Goal: Task Accomplishment & Management: Use online tool/utility

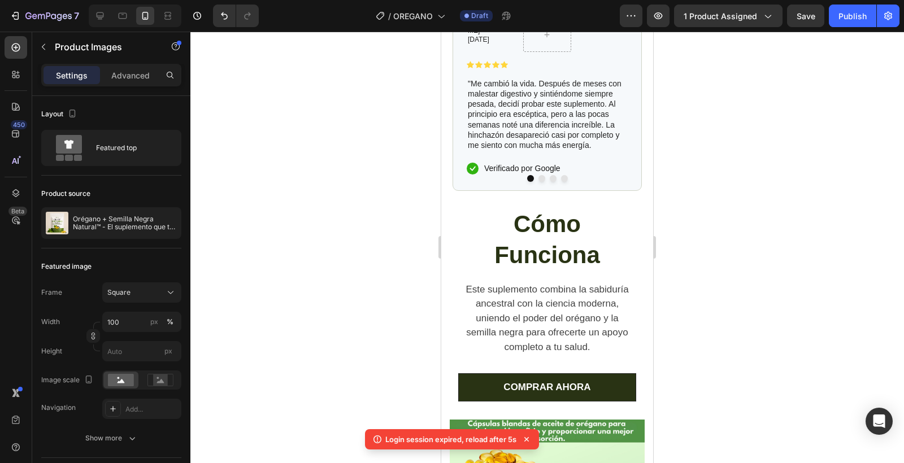
scroll to position [711, 0]
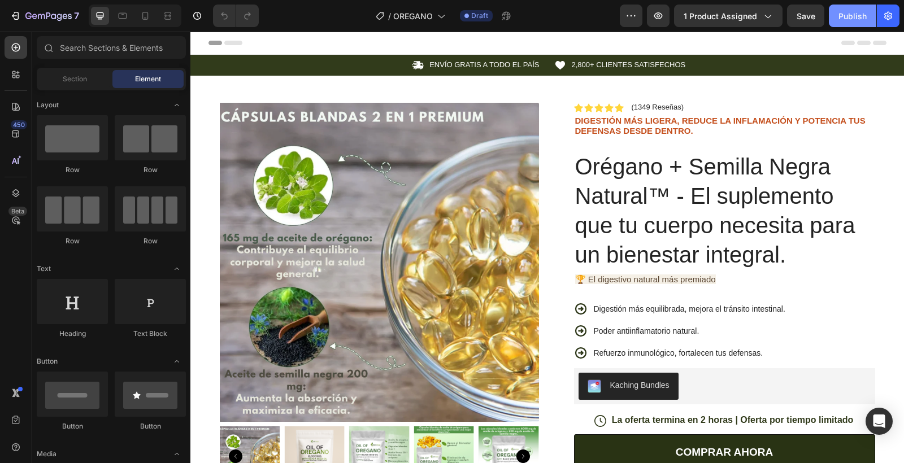
click at [837, 16] on button "Publish" at bounding box center [852, 16] width 47 height 23
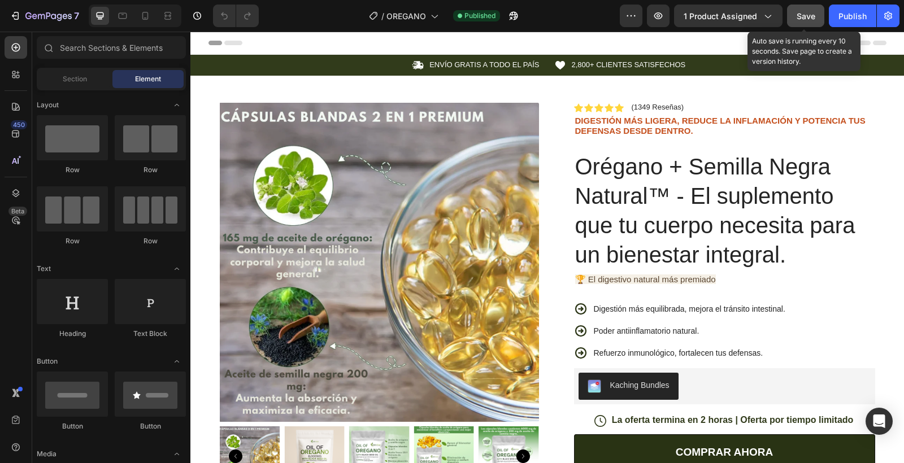
click at [816, 15] on button "Save" at bounding box center [805, 16] width 37 height 23
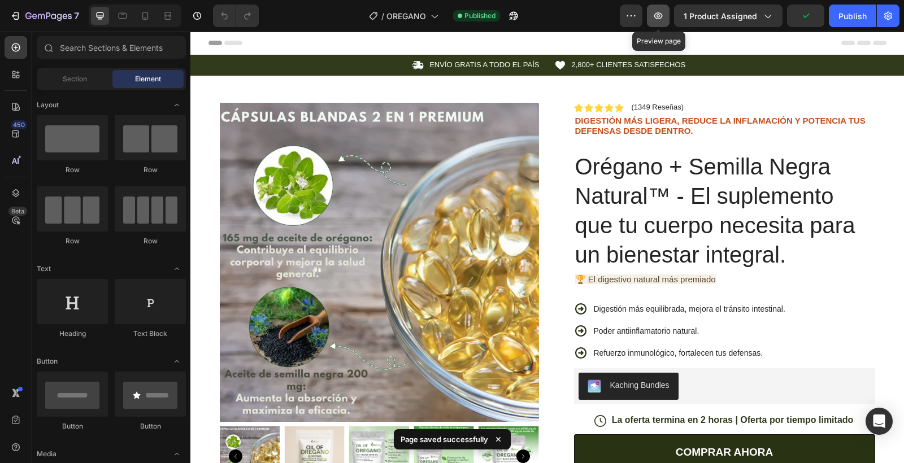
click at [661, 25] on button "button" at bounding box center [658, 16] width 23 height 23
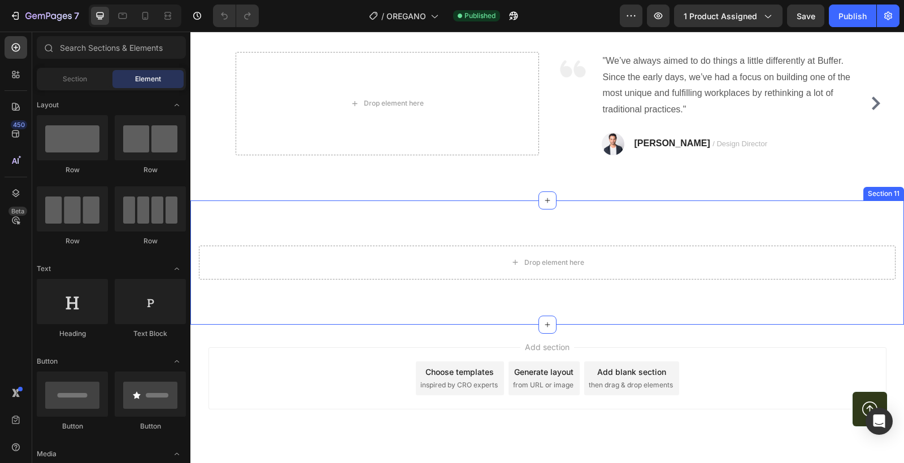
scroll to position [3313, 0]
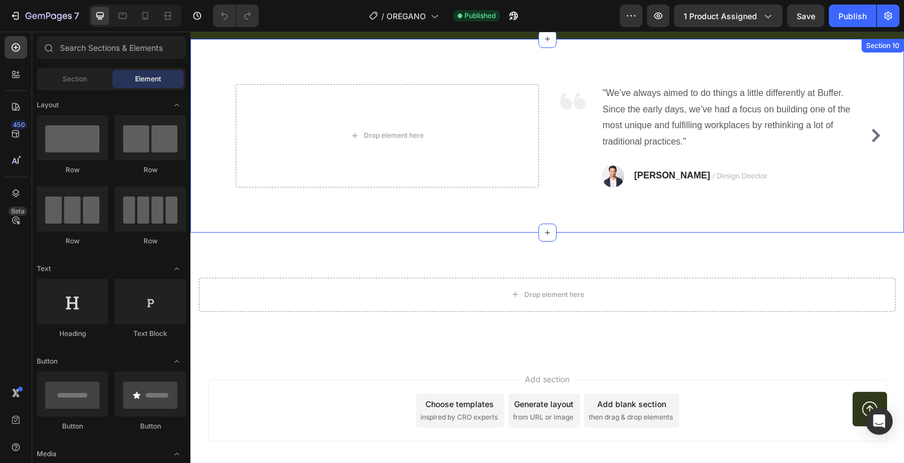
click at [386, 217] on div "Drop element here Image "We’ve always aimed to do things a little differently a…" at bounding box center [547, 136] width 714 height 194
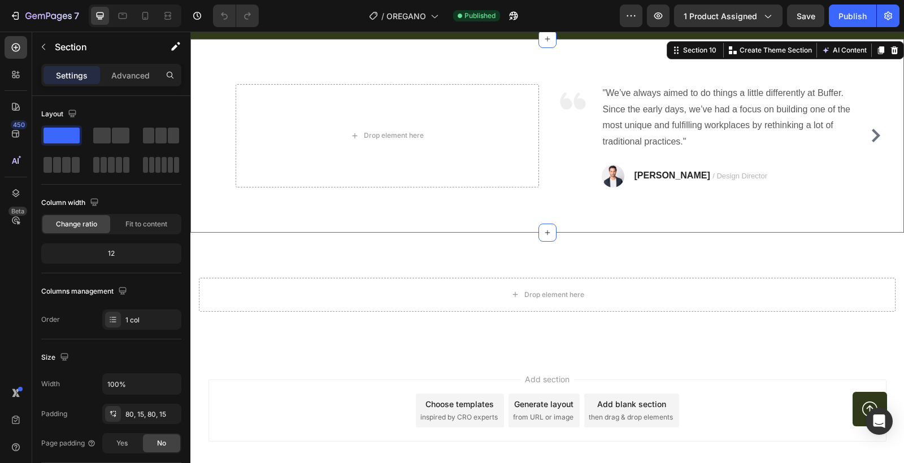
click at [893, 50] on icon at bounding box center [894, 50] width 9 height 9
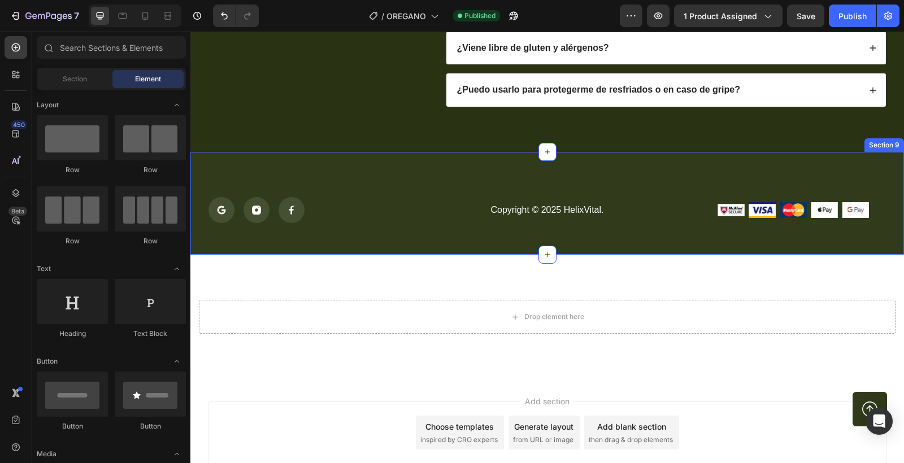
scroll to position [3089, 0]
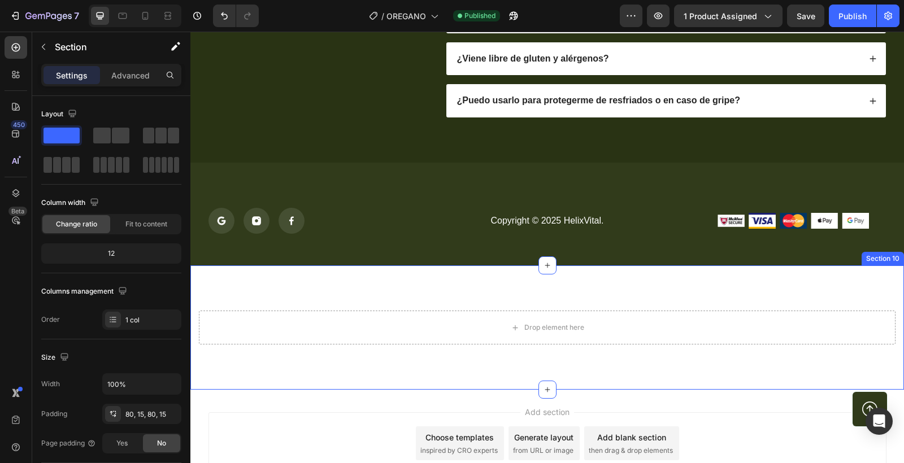
click at [674, 298] on div "Drop element here Section 10" at bounding box center [547, 328] width 714 height 124
click at [891, 253] on icon at bounding box center [894, 254] width 9 height 9
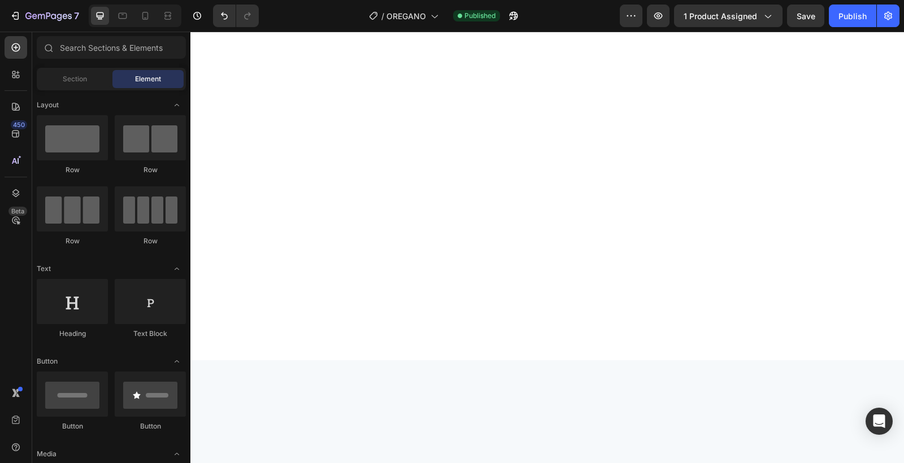
scroll to position [0, 0]
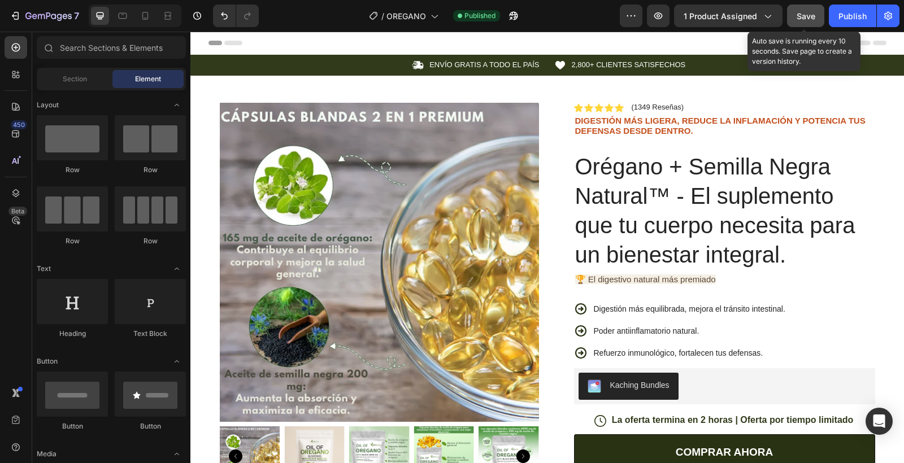
click at [803, 14] on span "Save" at bounding box center [806, 16] width 19 height 10
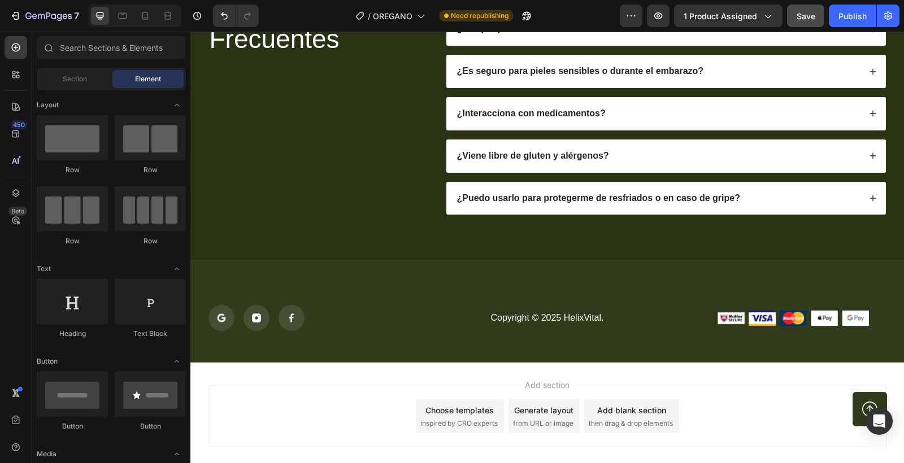
scroll to position [2877, 0]
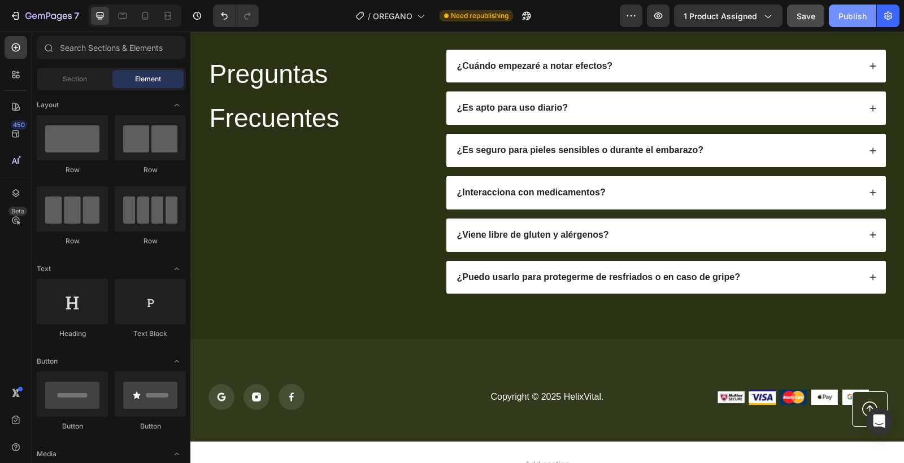
click at [845, 17] on div "Publish" at bounding box center [853, 16] width 28 height 12
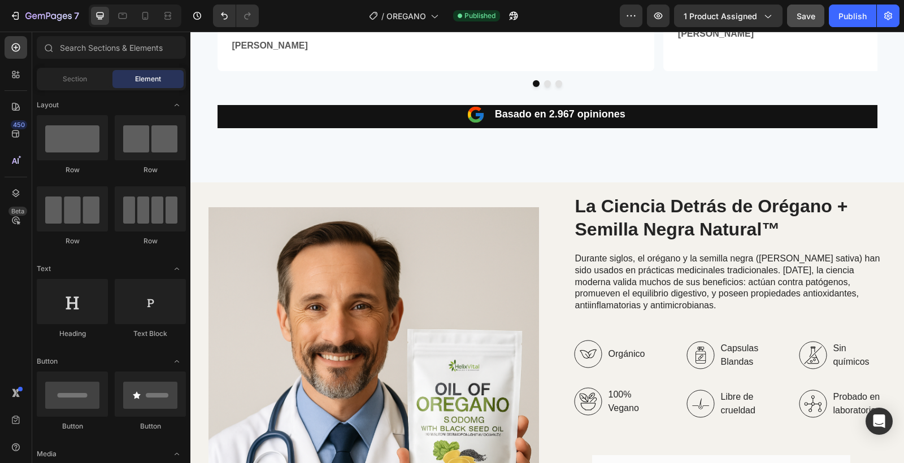
scroll to position [0, 0]
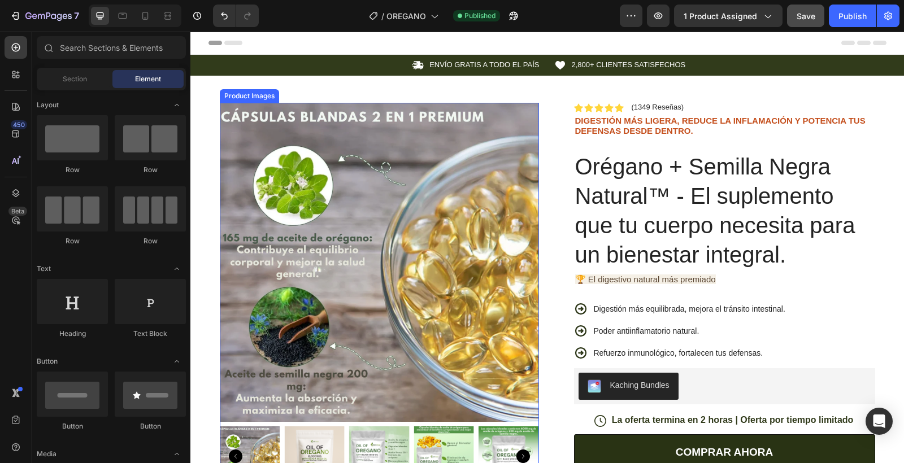
click at [352, 205] on img at bounding box center [379, 262] width 319 height 319
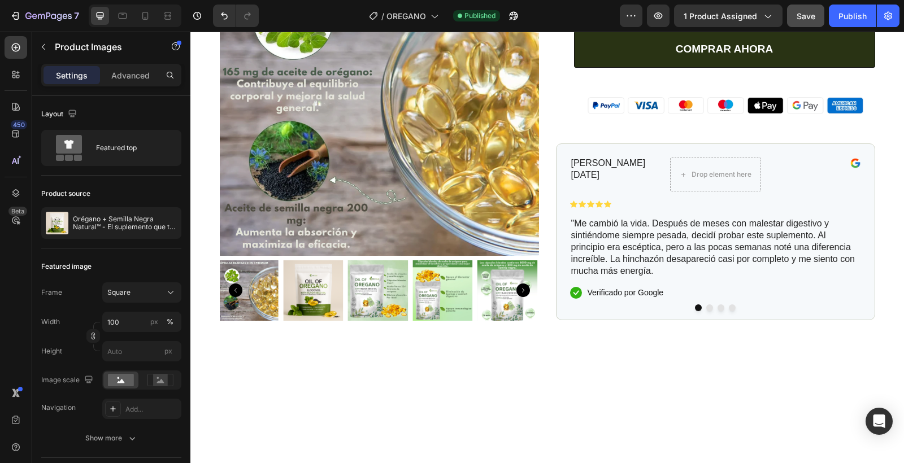
scroll to position [473, 0]
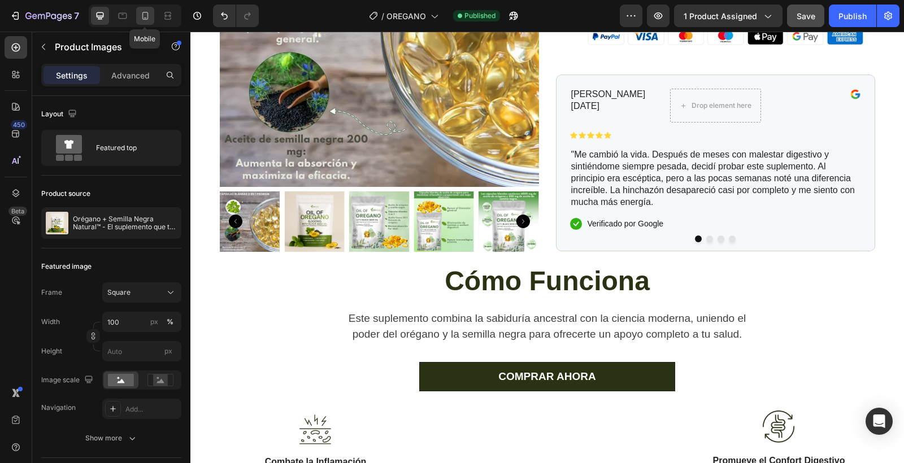
click at [143, 13] on icon at bounding box center [145, 15] width 11 height 11
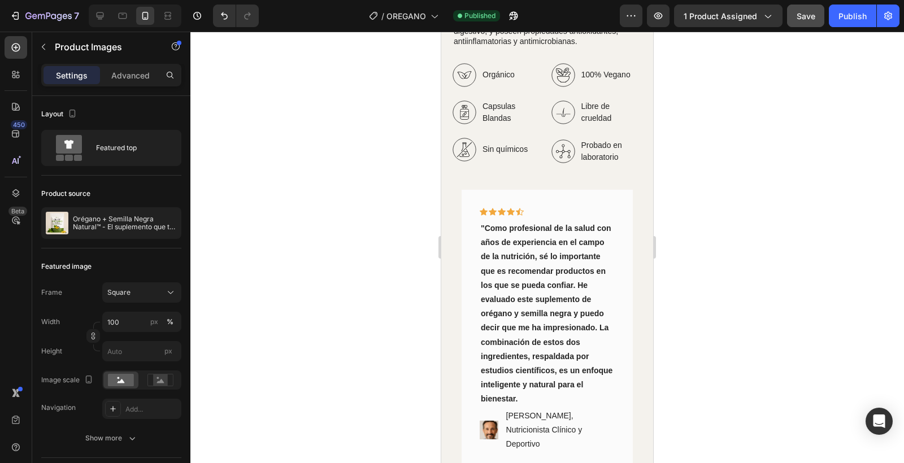
scroll to position [2692, 0]
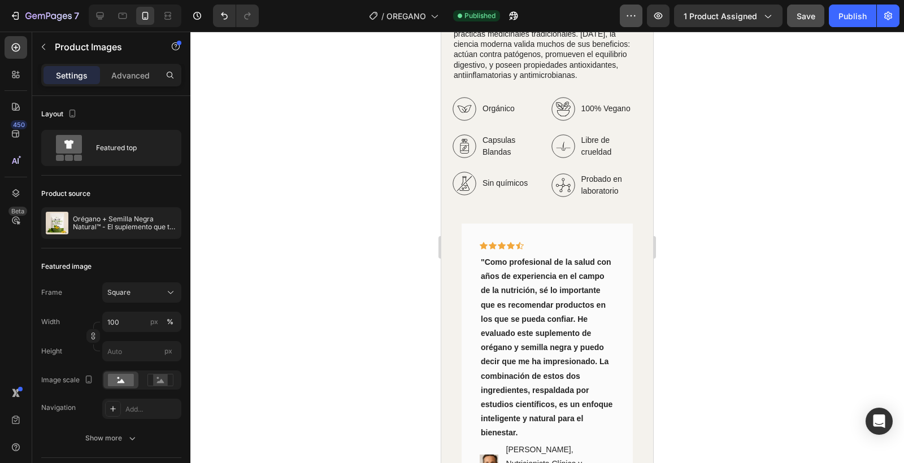
click at [640, 20] on button "button" at bounding box center [631, 16] width 23 height 23
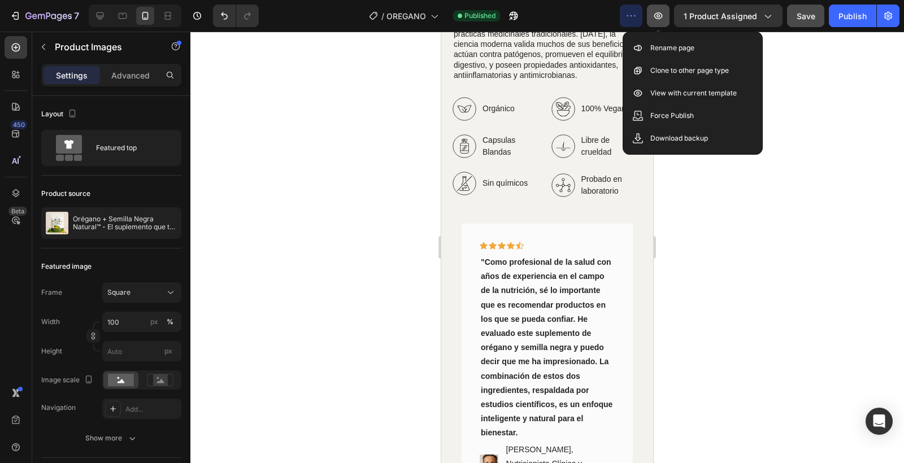
click at [660, 20] on icon "button" at bounding box center [658, 15] width 11 height 11
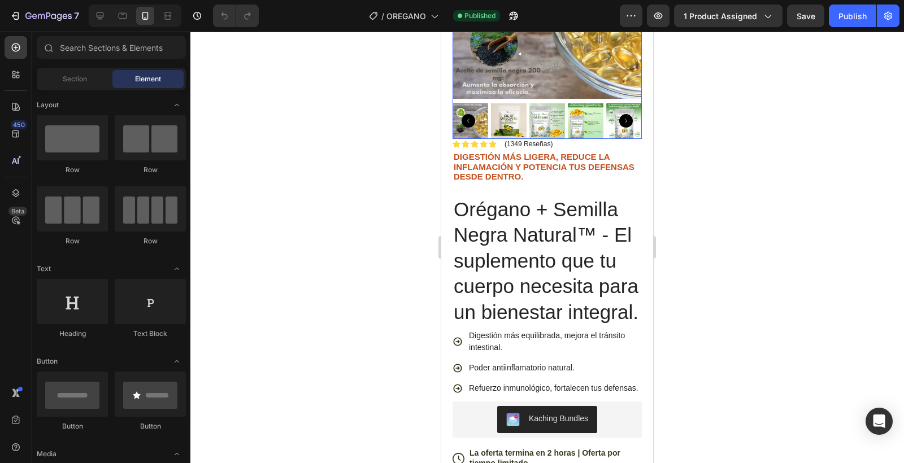
scroll to position [384, 0]
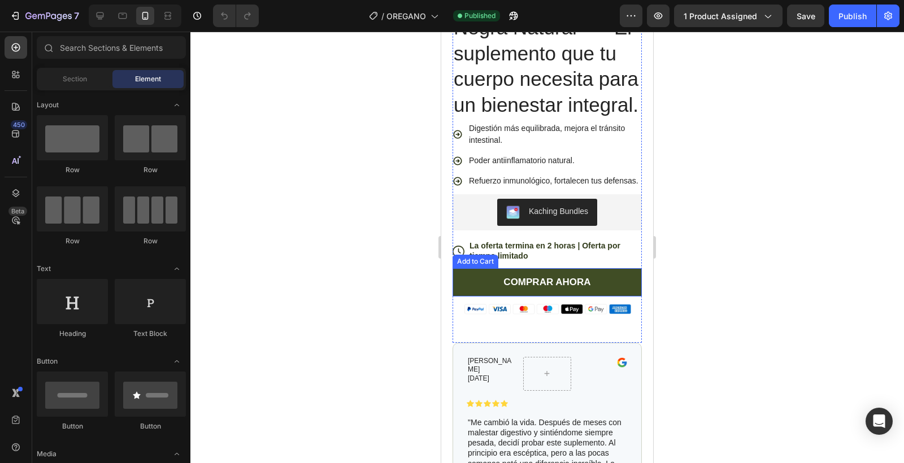
click at [497, 285] on button "COMPRAR AHORA" at bounding box center [547, 282] width 189 height 28
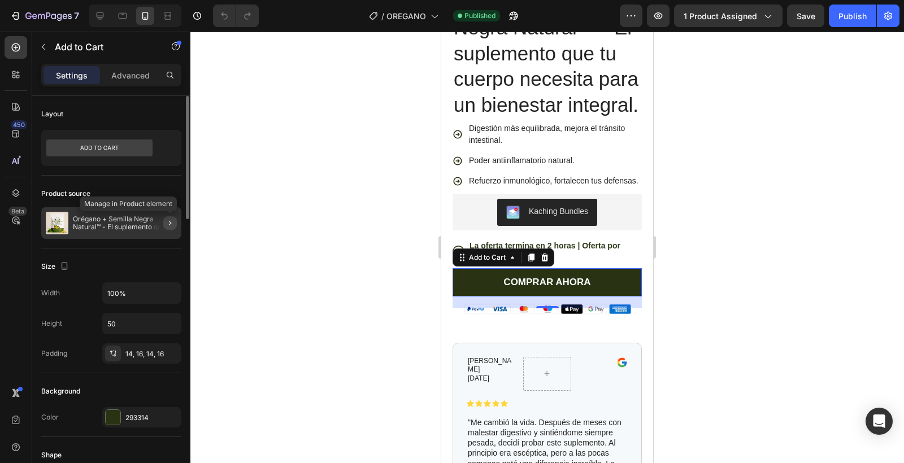
click at [164, 225] on button "button" at bounding box center [170, 223] width 14 height 14
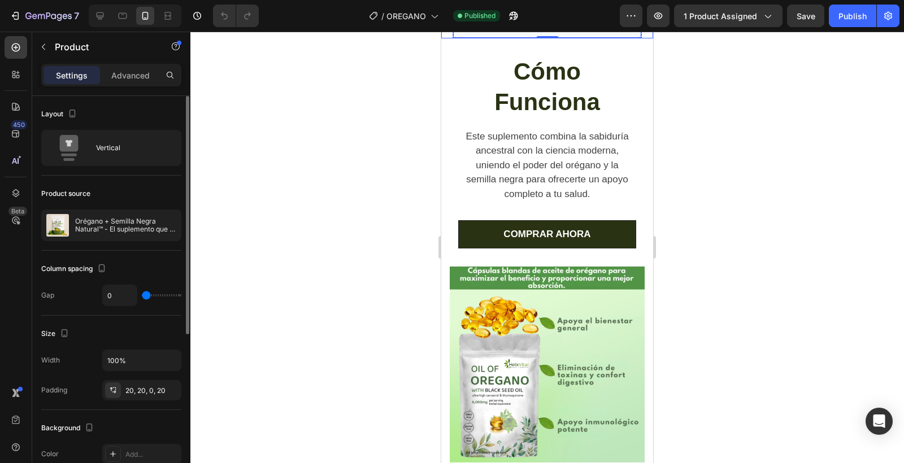
scroll to position [878, 0]
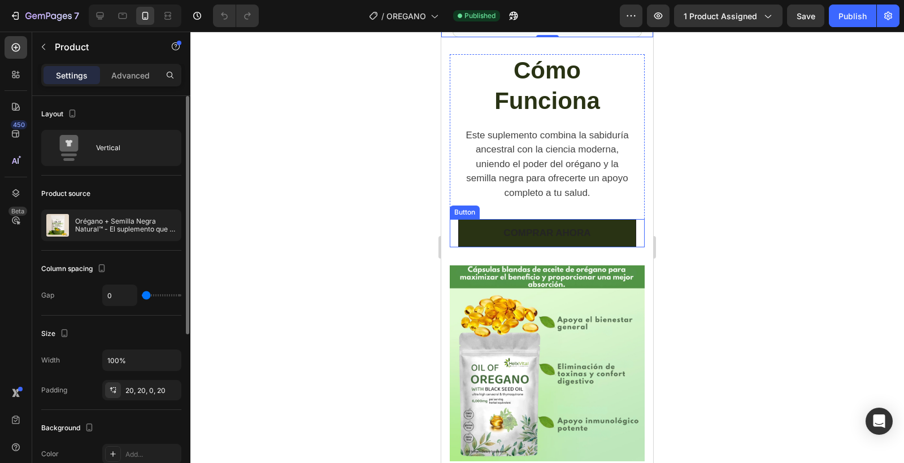
click at [489, 241] on link "COMPRAR AHORA" at bounding box center [546, 233] width 177 height 28
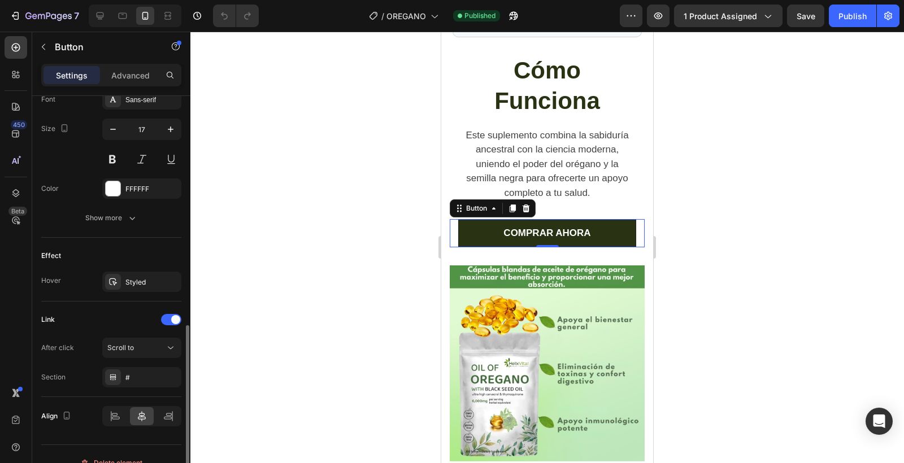
scroll to position [466, 0]
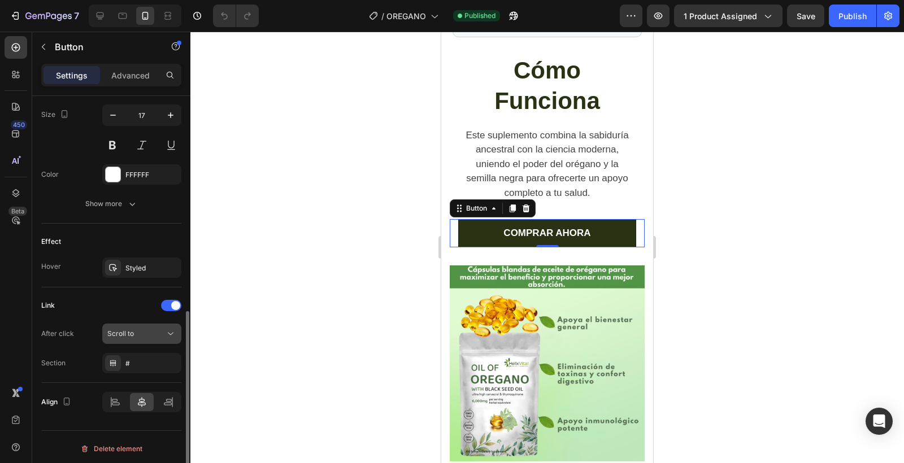
click at [174, 328] on icon at bounding box center [170, 333] width 11 height 11
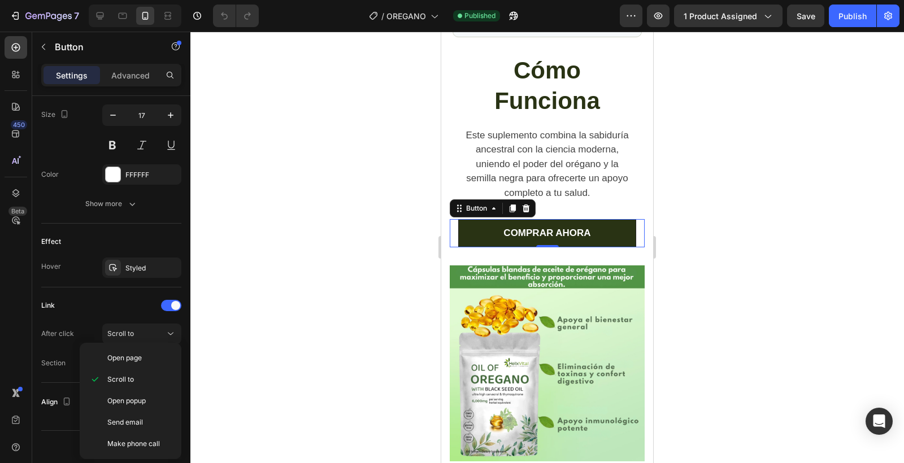
click at [229, 348] on div at bounding box center [547, 248] width 714 height 432
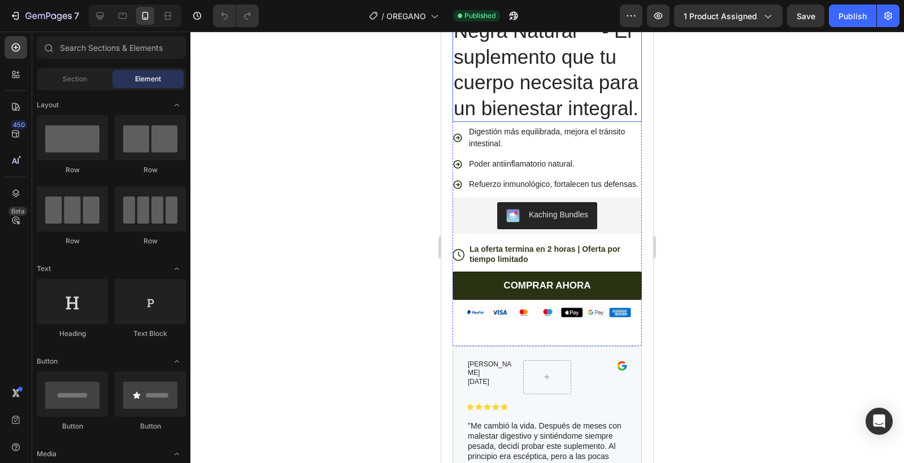
scroll to position [447, 0]
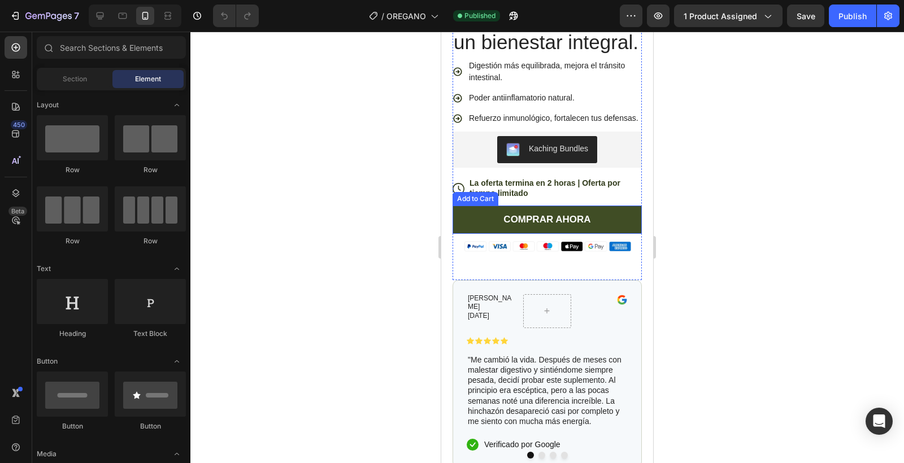
click at [480, 212] on button "COMPRAR AHORA" at bounding box center [547, 220] width 189 height 28
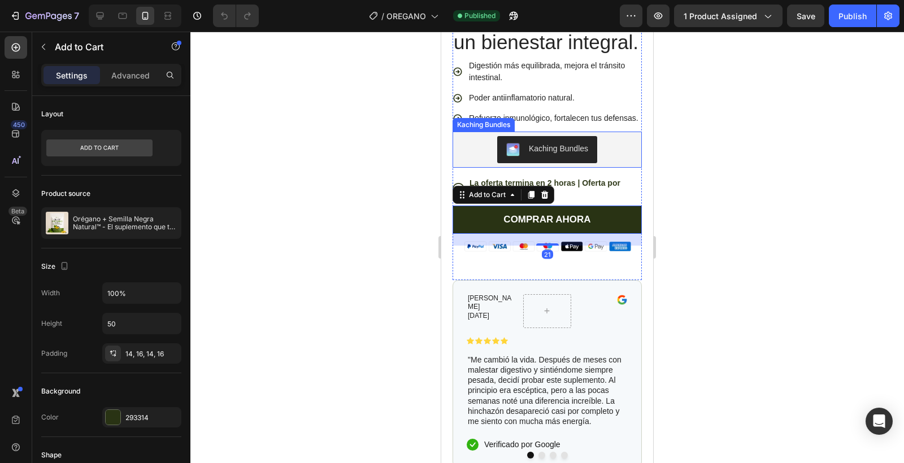
click at [470, 156] on div "Kaching Bundles" at bounding box center [547, 149] width 180 height 27
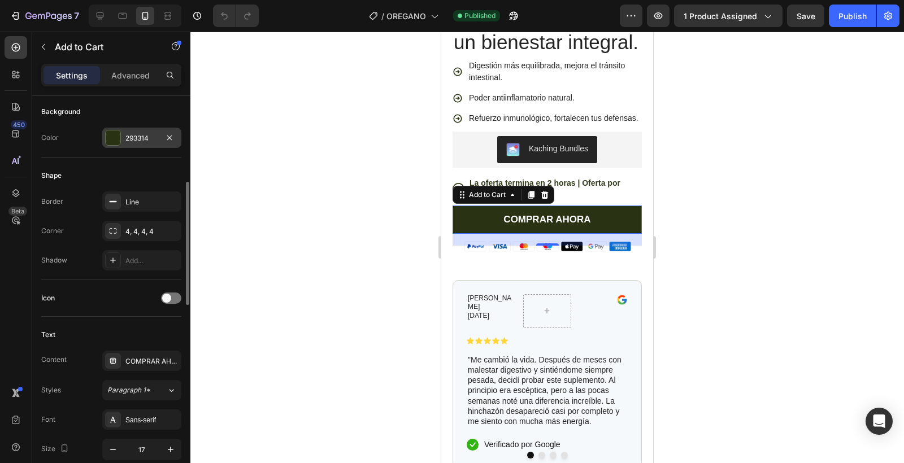
scroll to position [307, 0]
